Goal: Task Accomplishment & Management: Complete application form

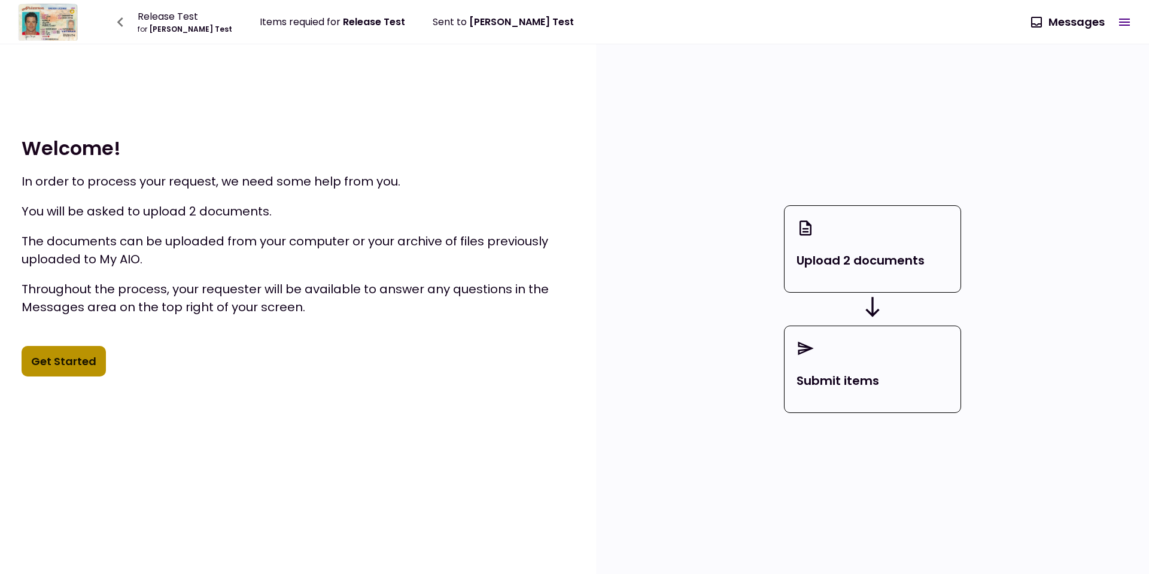
click at [78, 366] on button "Get Started" at bounding box center [64, 361] width 84 height 31
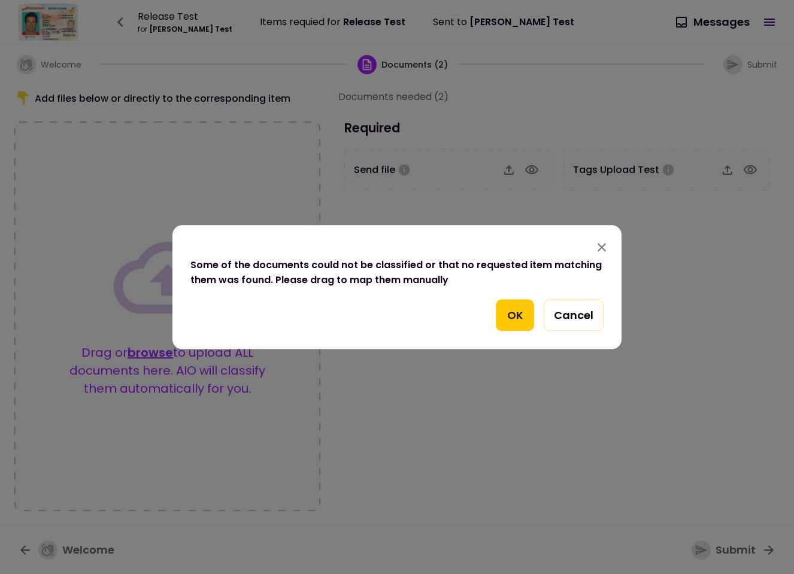
click at [500, 309] on button "OK" at bounding box center [515, 315] width 38 height 32
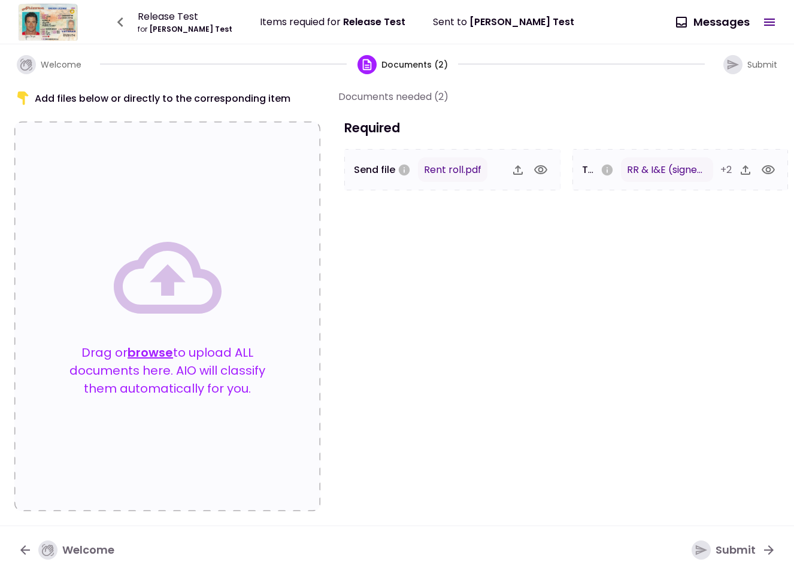
click at [734, 557] on div "Submit" at bounding box center [723, 549] width 64 height 19
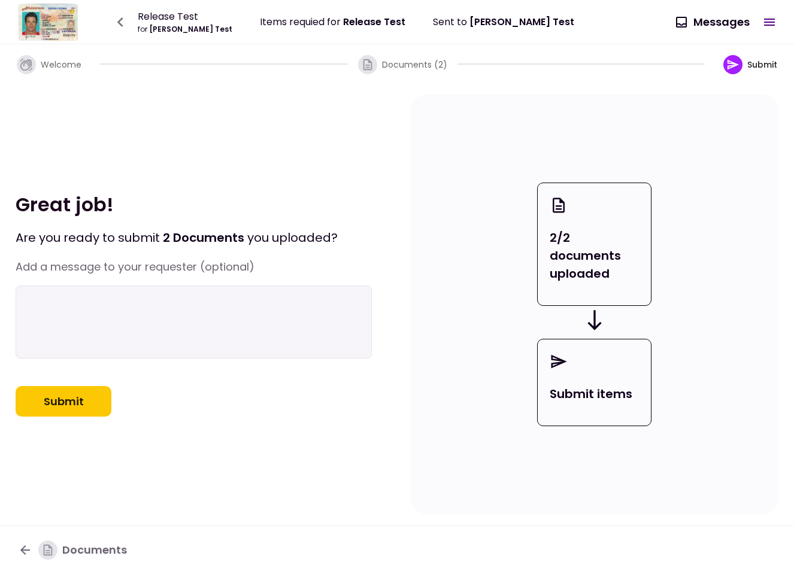
click at [90, 414] on button "Submit" at bounding box center [64, 401] width 96 height 31
